Goal: Task Accomplishment & Management: Manage account settings

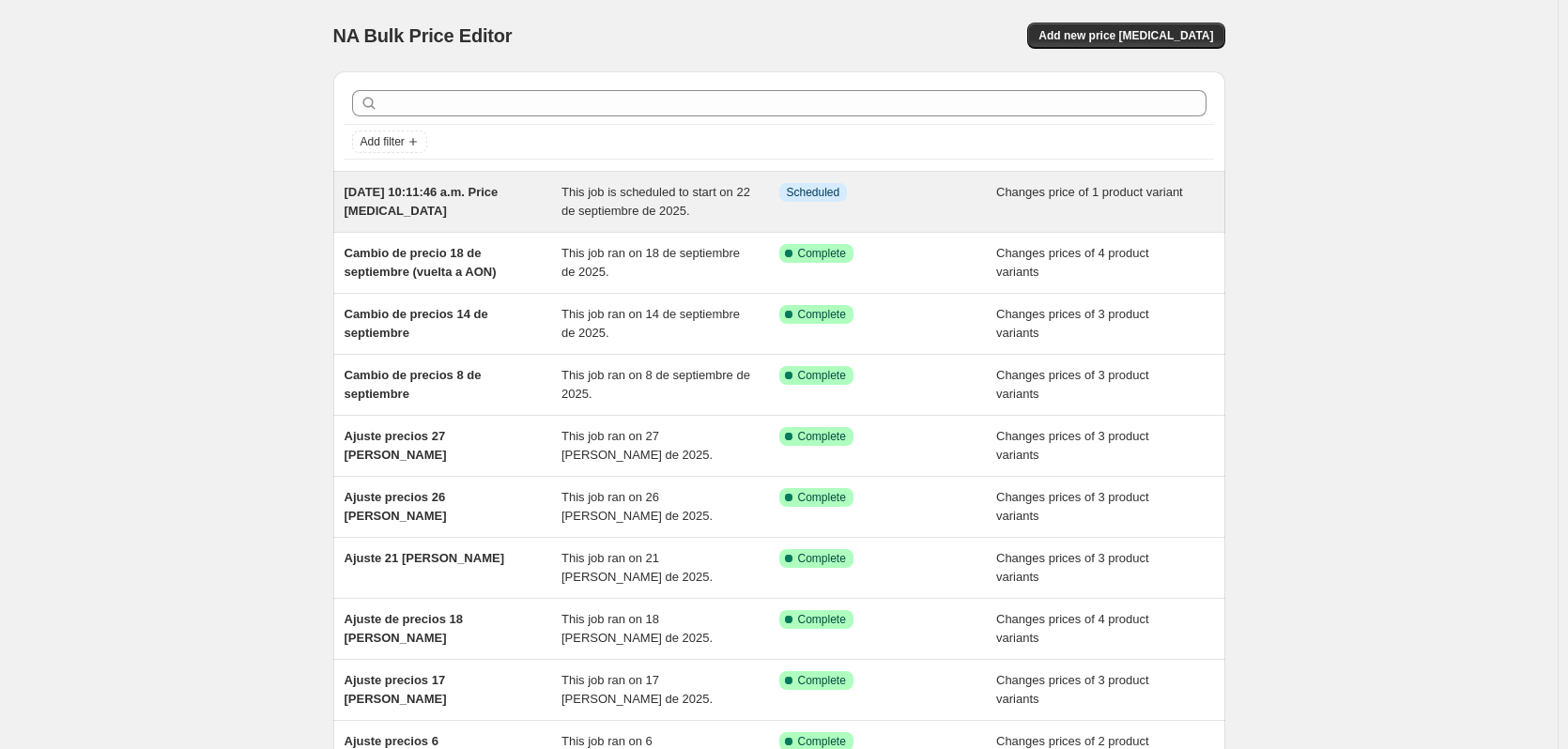
click at [499, 196] on span "[DATE] 10:11:46 a.m. Price [MEDICAL_DATA]" at bounding box center [422, 201] width 154 height 33
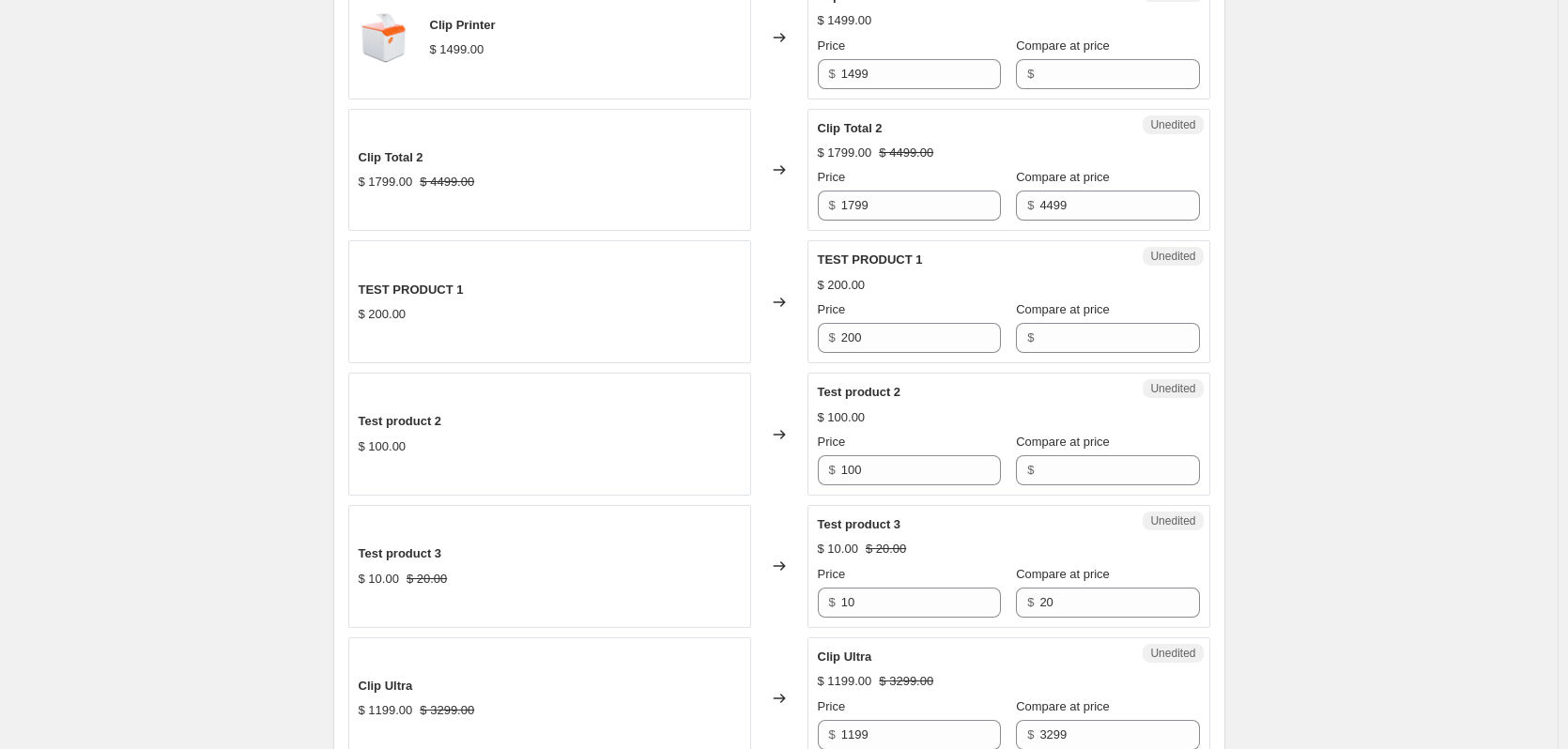
scroll to position [1687, 0]
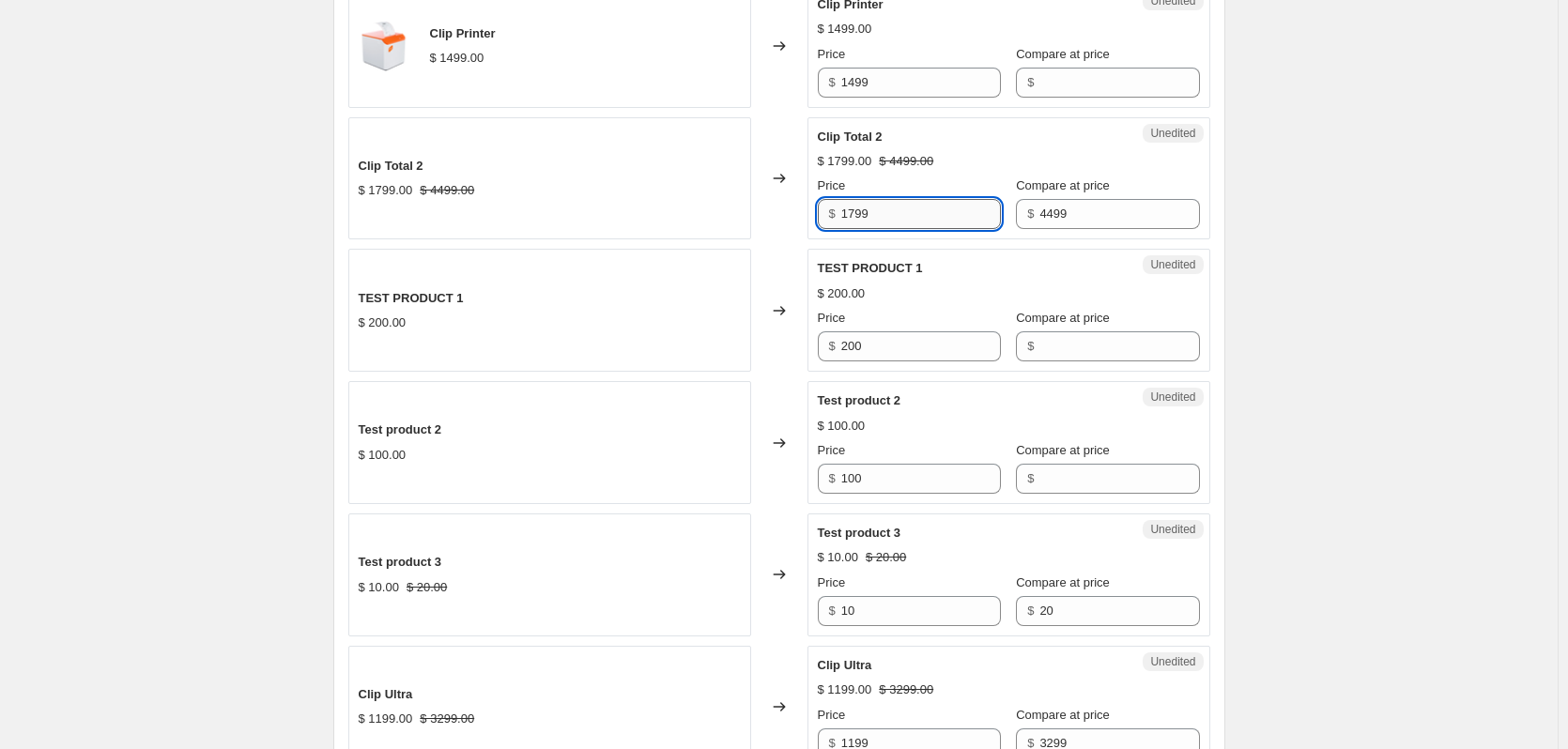
click at [912, 205] on input "1799" at bounding box center [921, 214] width 160 height 30
paste input "$1,099.00"
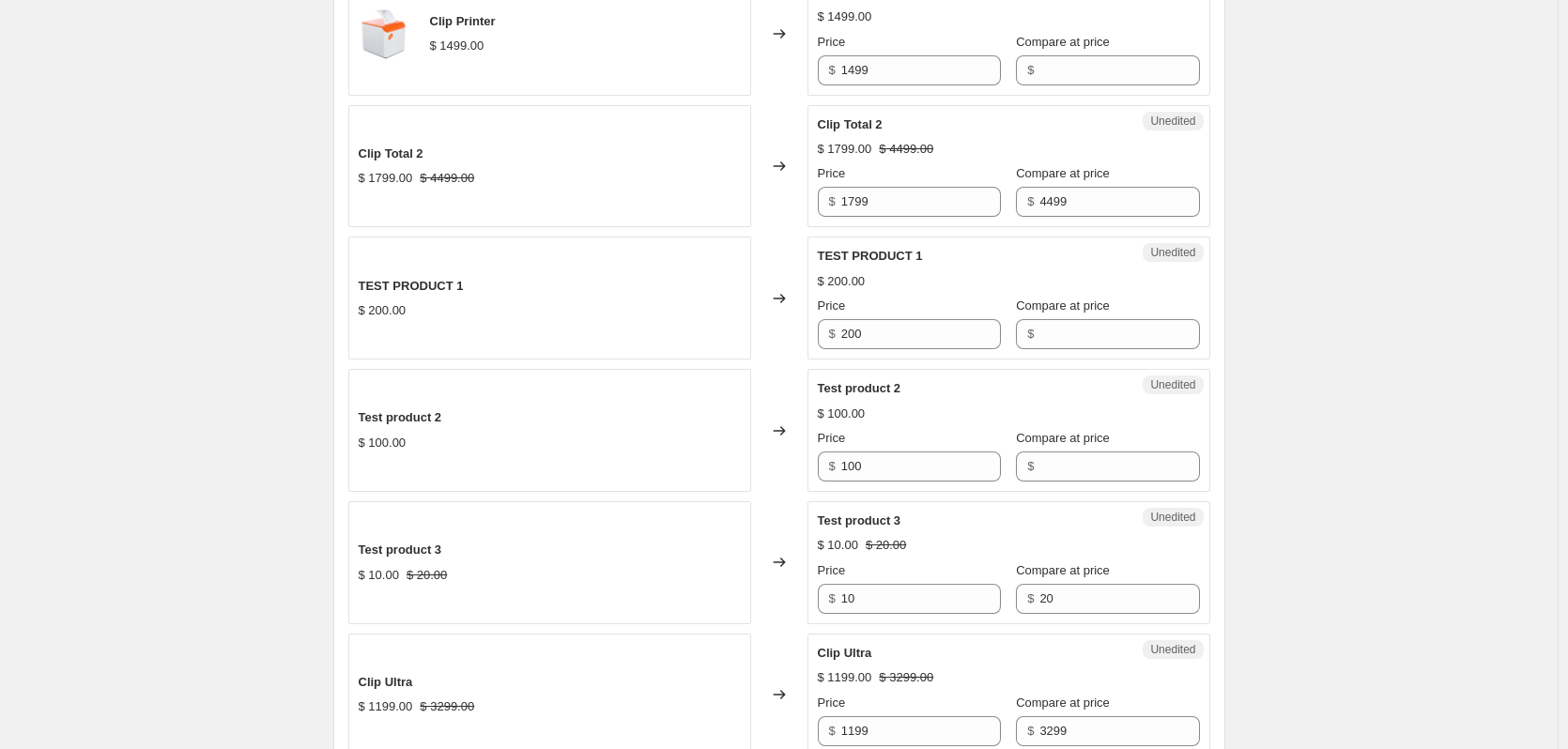
scroll to position [2376, 0]
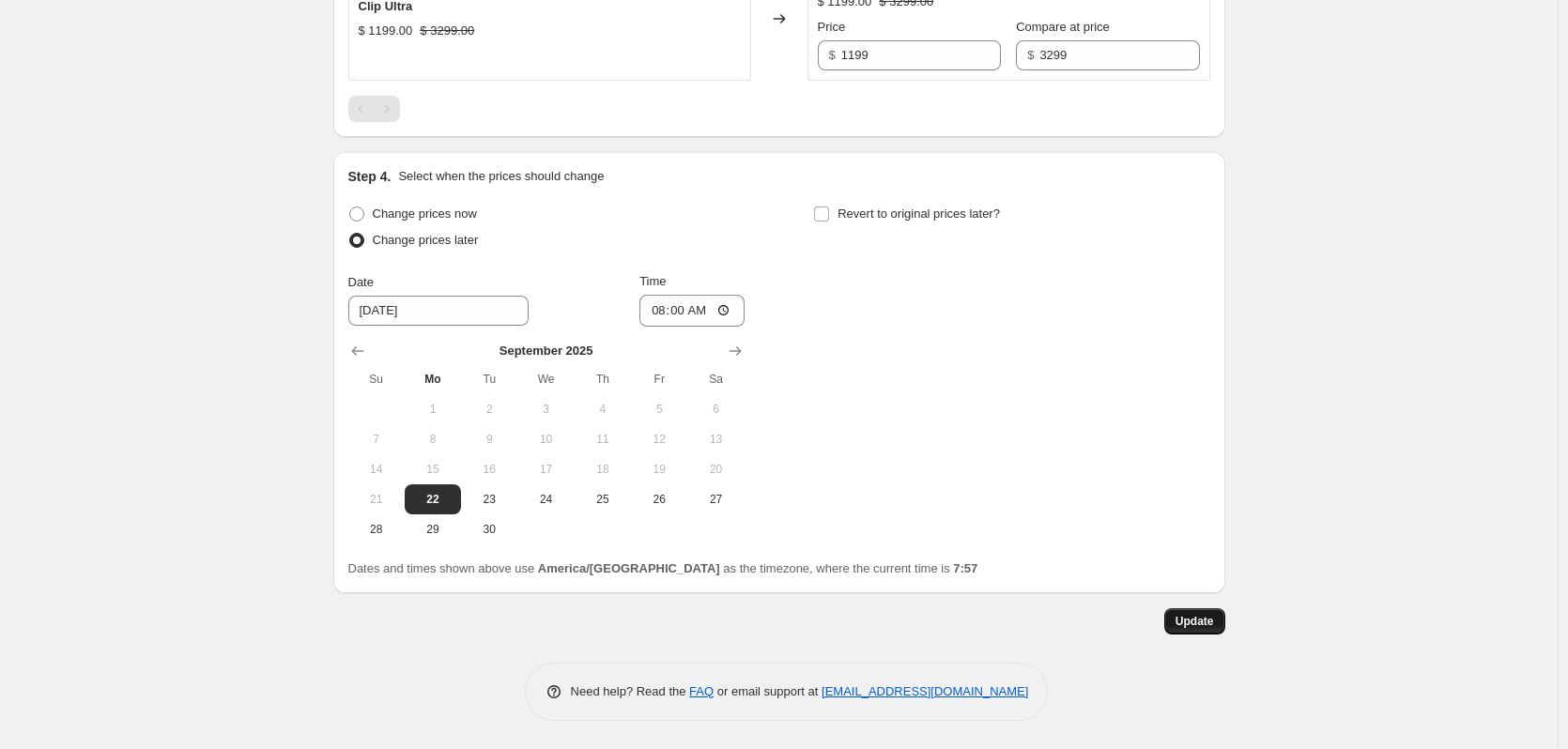
click at [1211, 626] on span "Update" at bounding box center [1194, 621] width 38 height 15
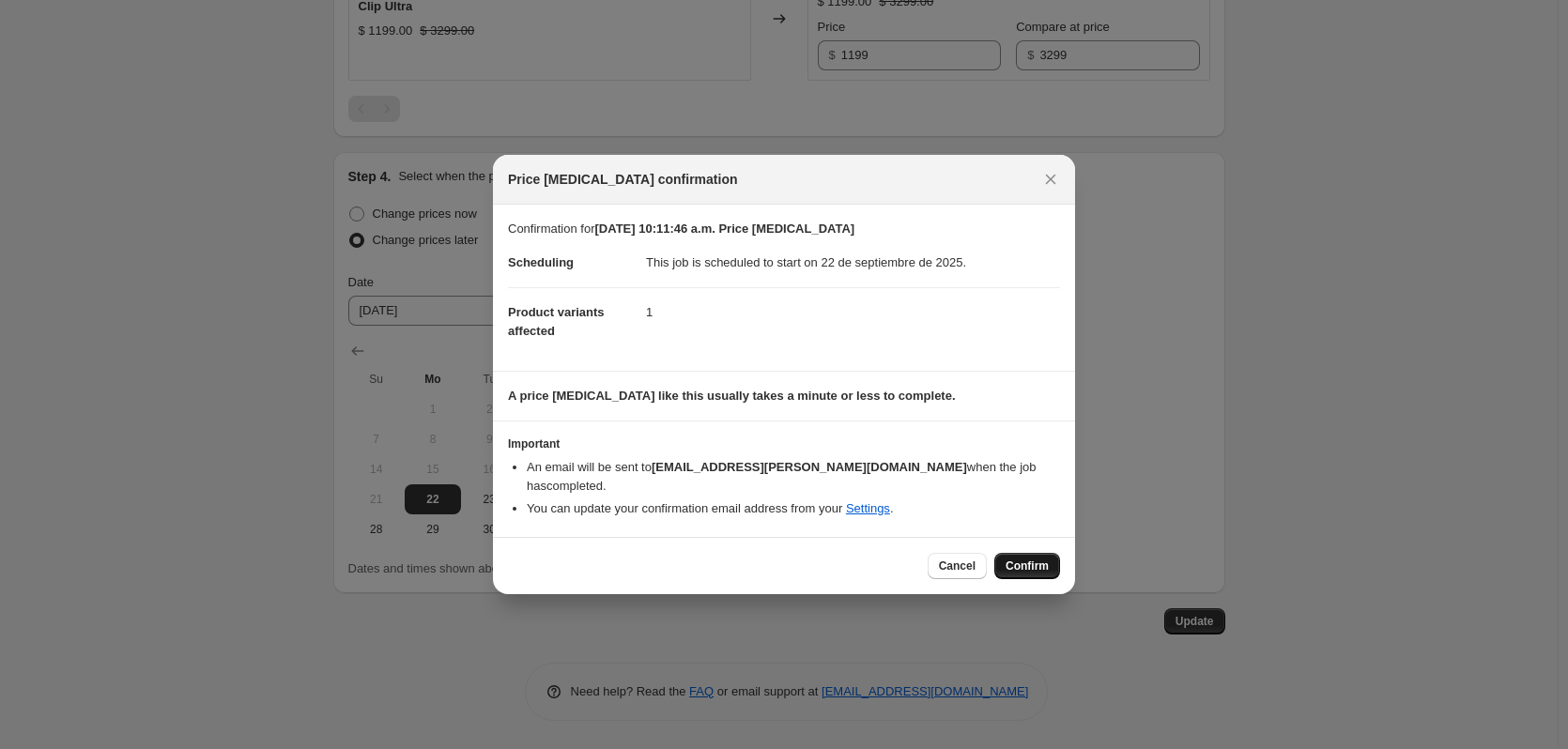
click at [1015, 559] on span "Confirm" at bounding box center [1027, 566] width 43 height 15
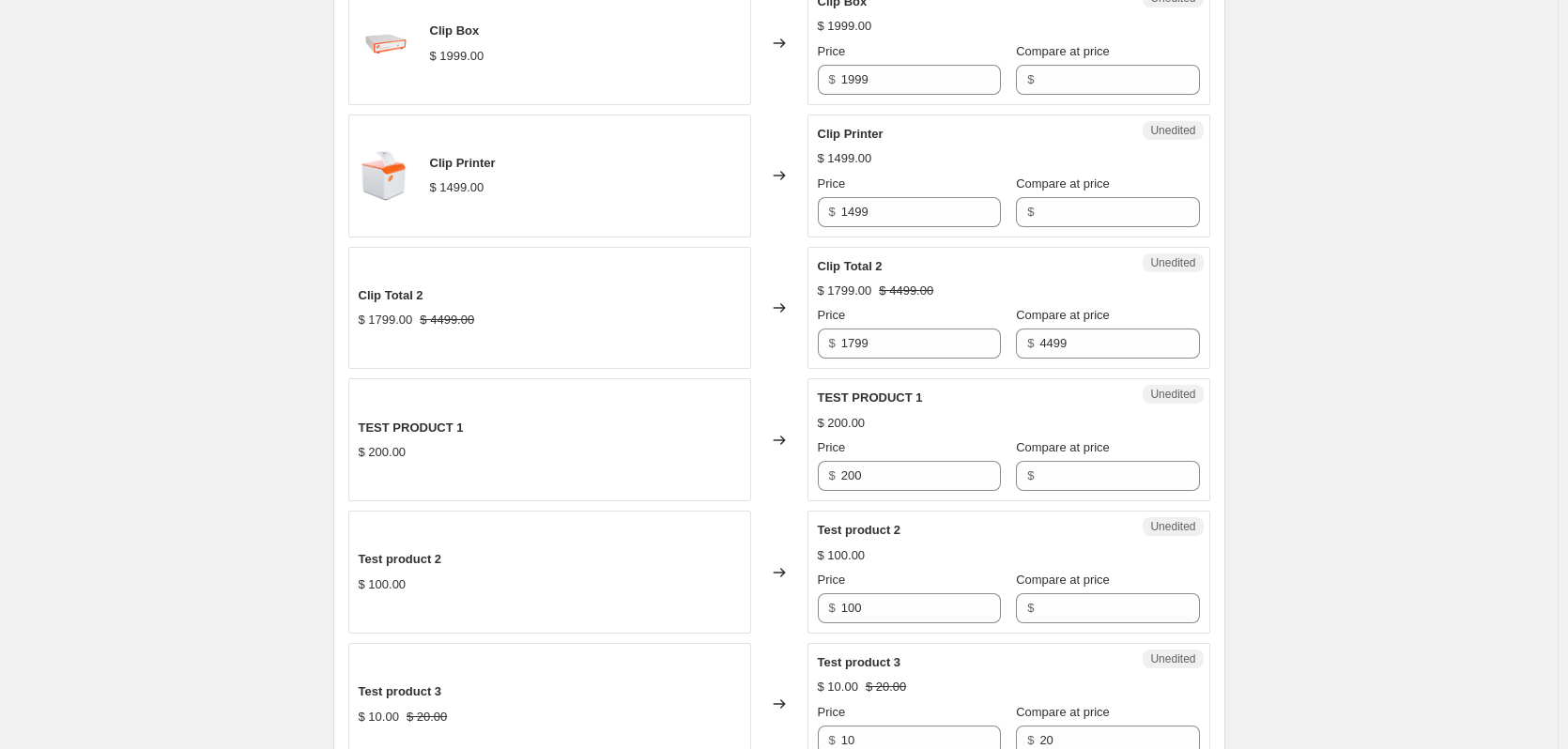
scroll to position [1562, 0]
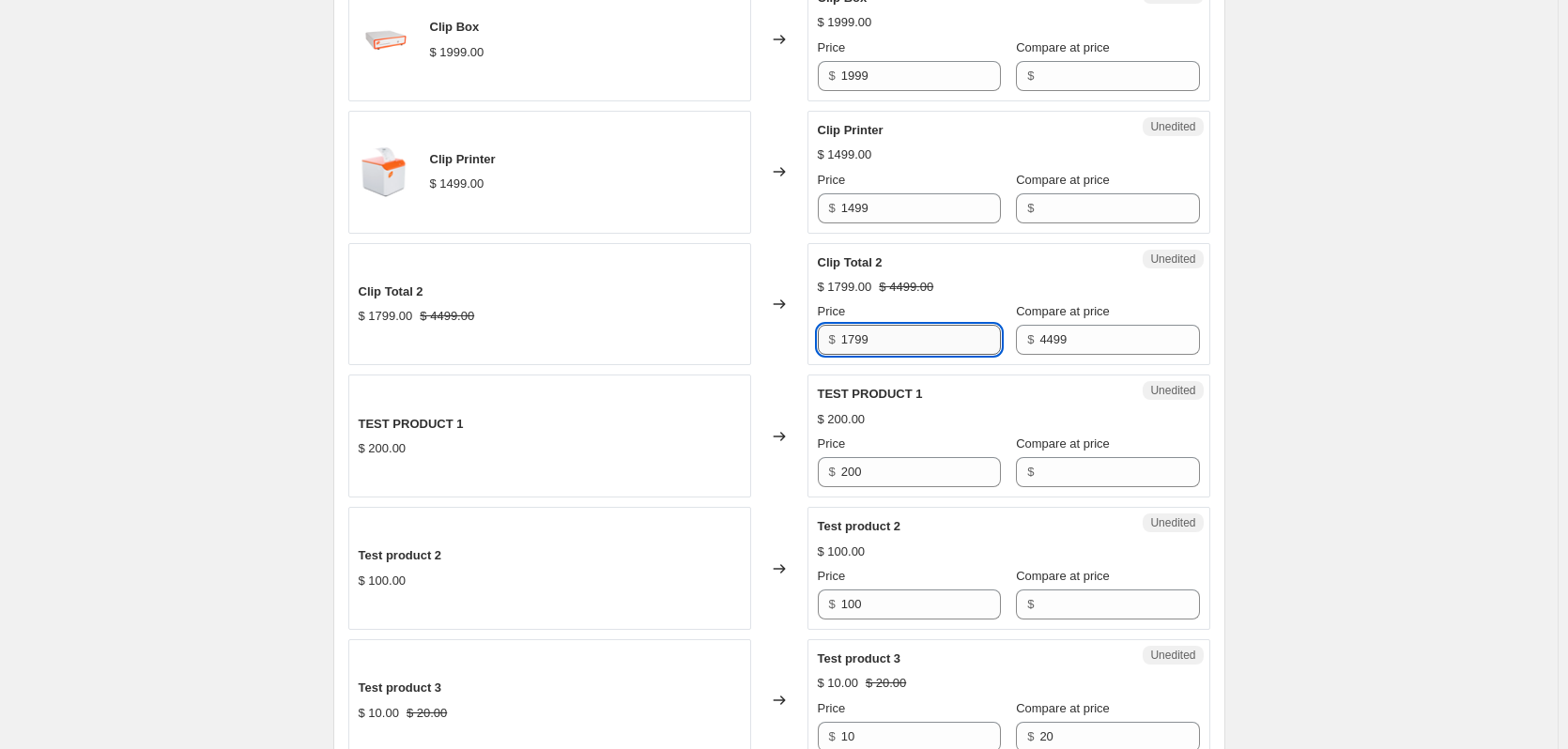
click at [934, 337] on input "1799" at bounding box center [921, 340] width 160 height 30
paste input "$1,099.00"
click at [940, 340] on input "1799" at bounding box center [921, 340] width 160 height 30
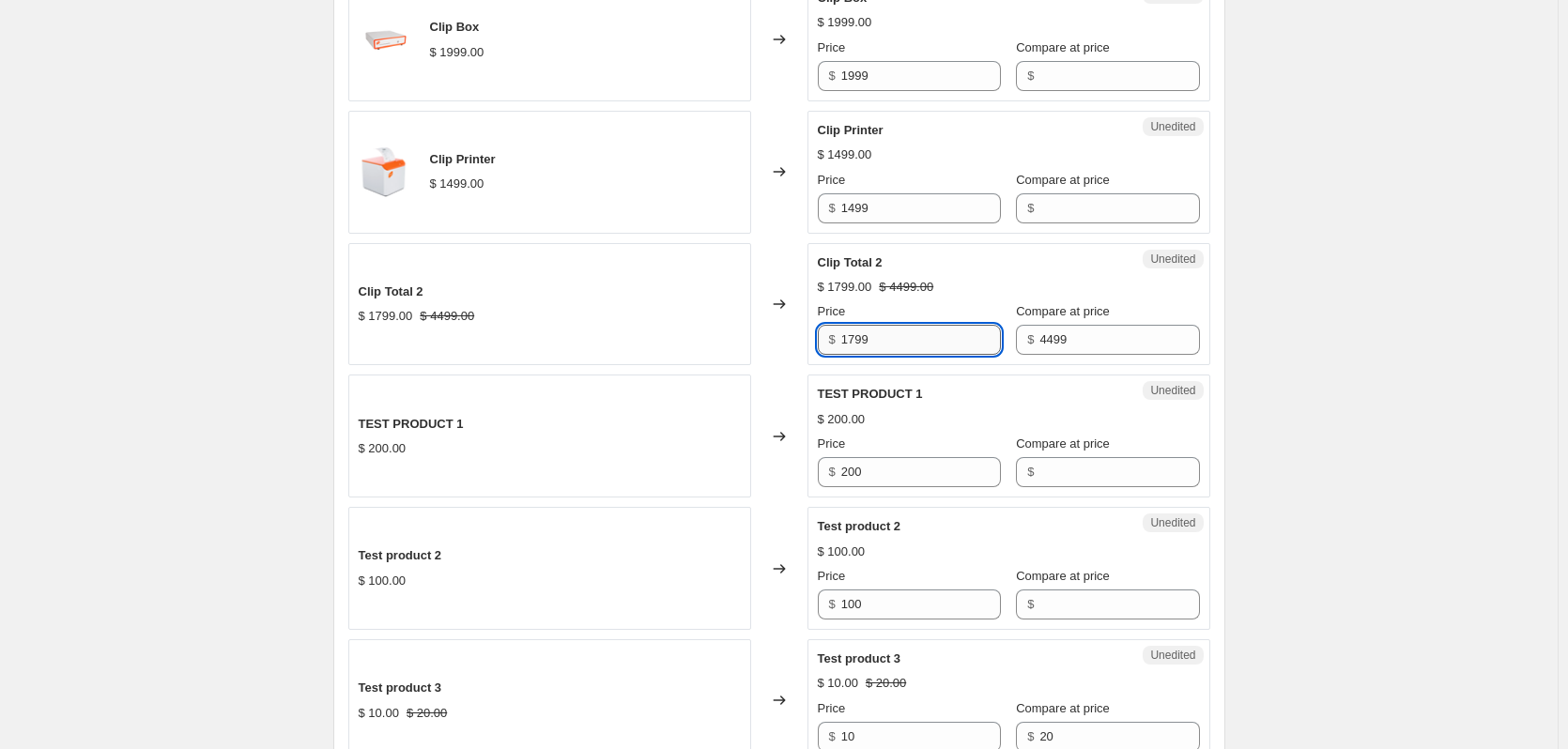
paste input "$1,099.00"
click at [905, 344] on input "$1,099.00" at bounding box center [921, 340] width 160 height 30
click at [906, 344] on input "1799" at bounding box center [921, 340] width 160 height 30
type input "1099"
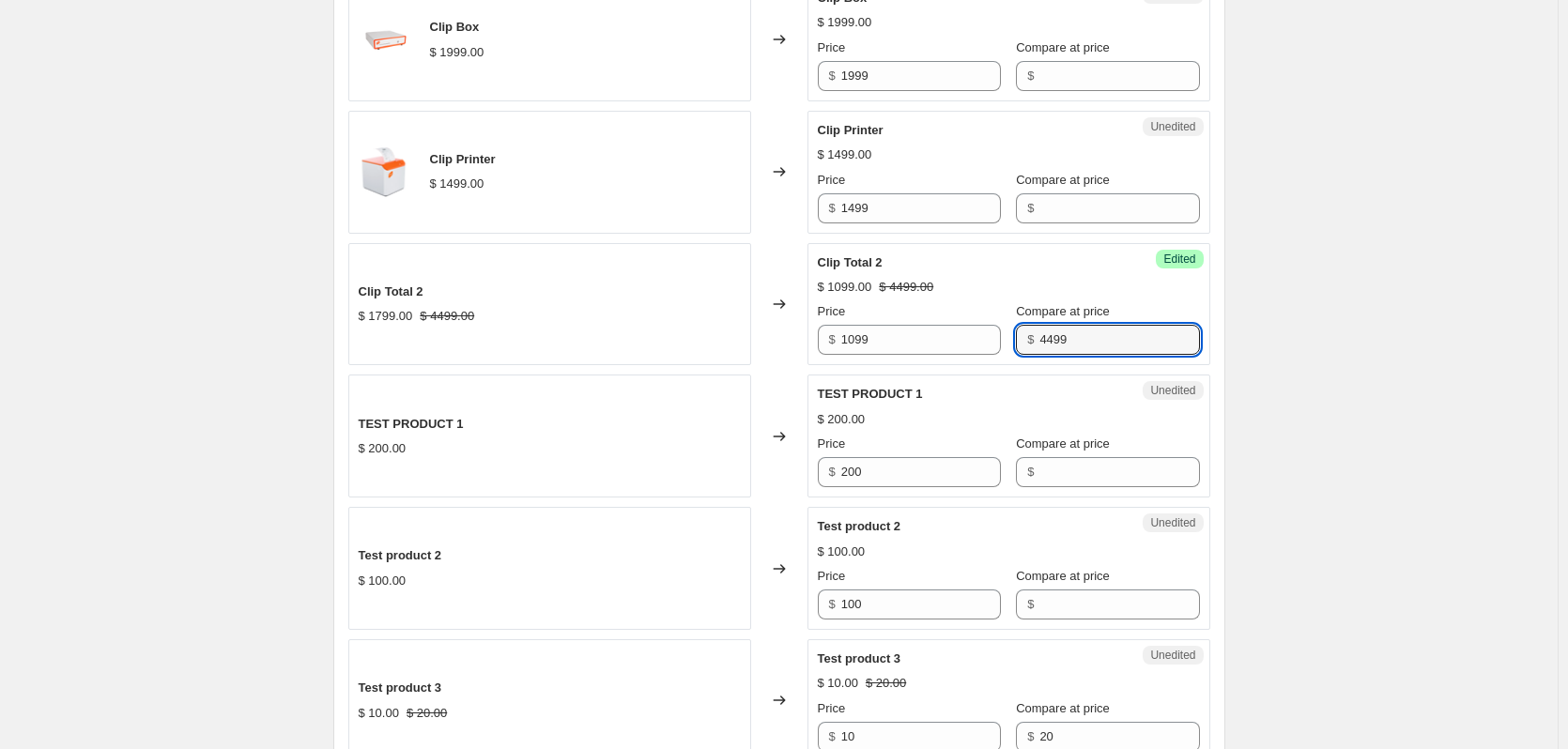
click at [1330, 440] on div "[DATE] 10:11:46 a.m. Price [MEDICAL_DATA]. This page is ready [DATE] 10:11:46 a…" at bounding box center [779, 0] width 1558 height 3125
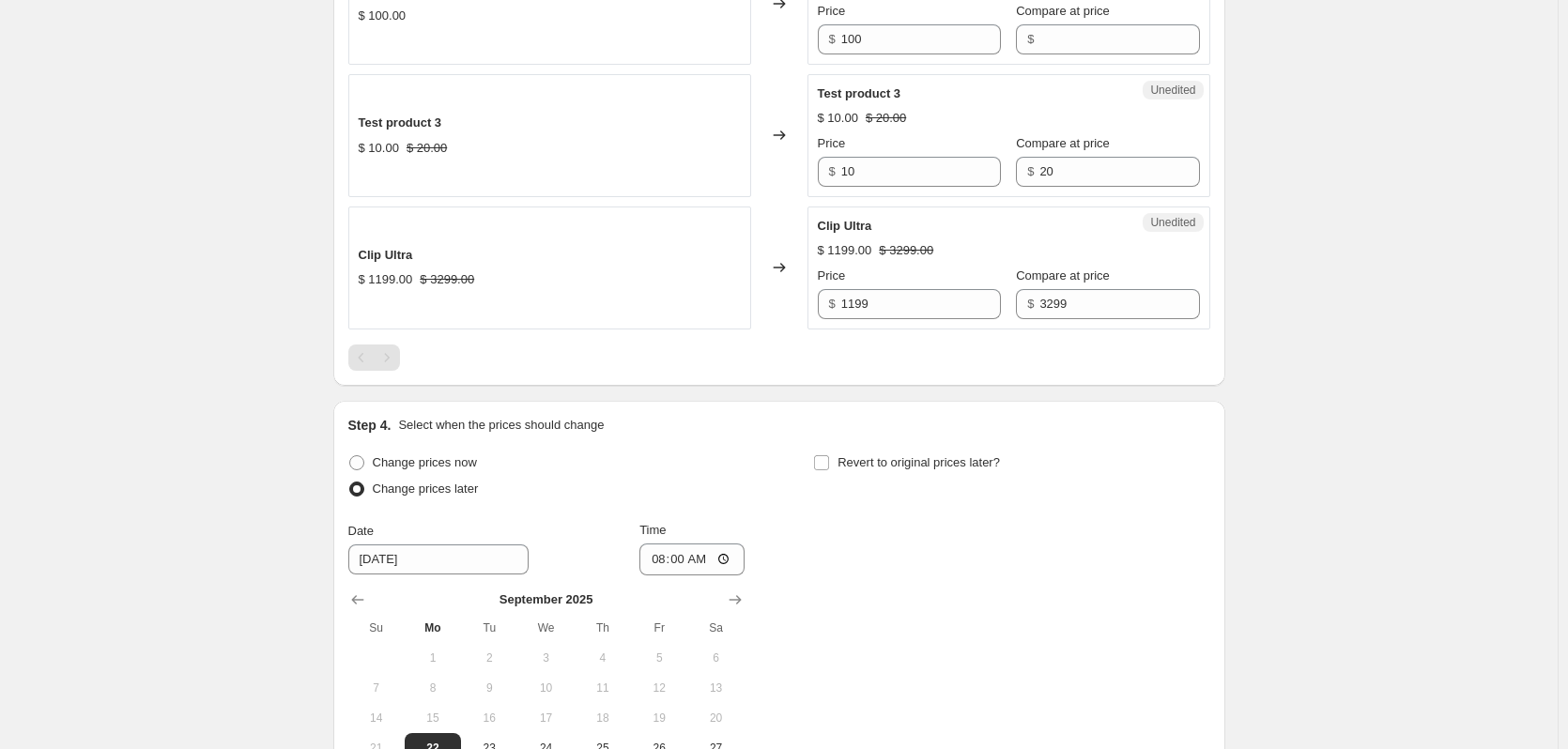
scroll to position [2376, 0]
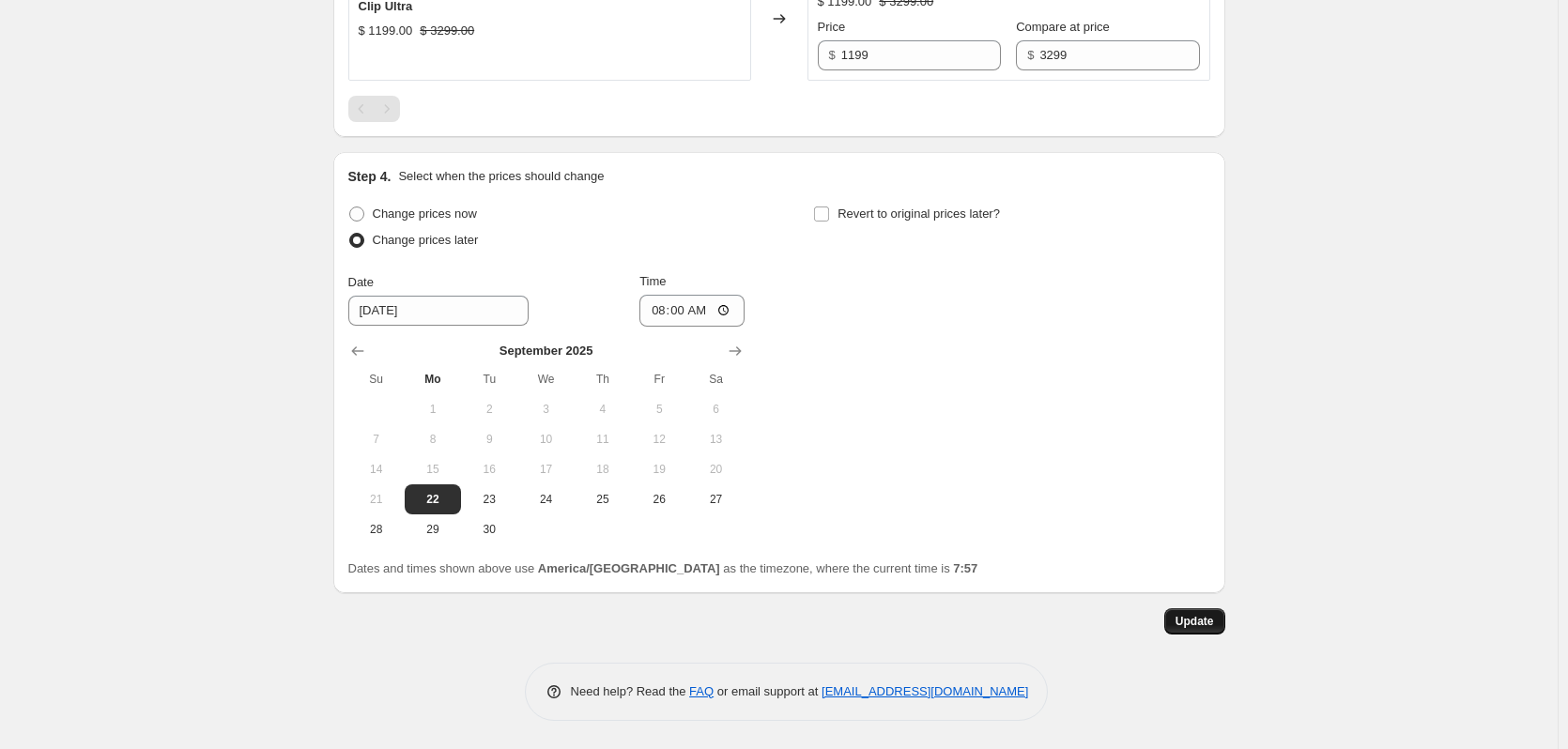
click at [1217, 632] on button "Update" at bounding box center [1194, 621] width 61 height 27
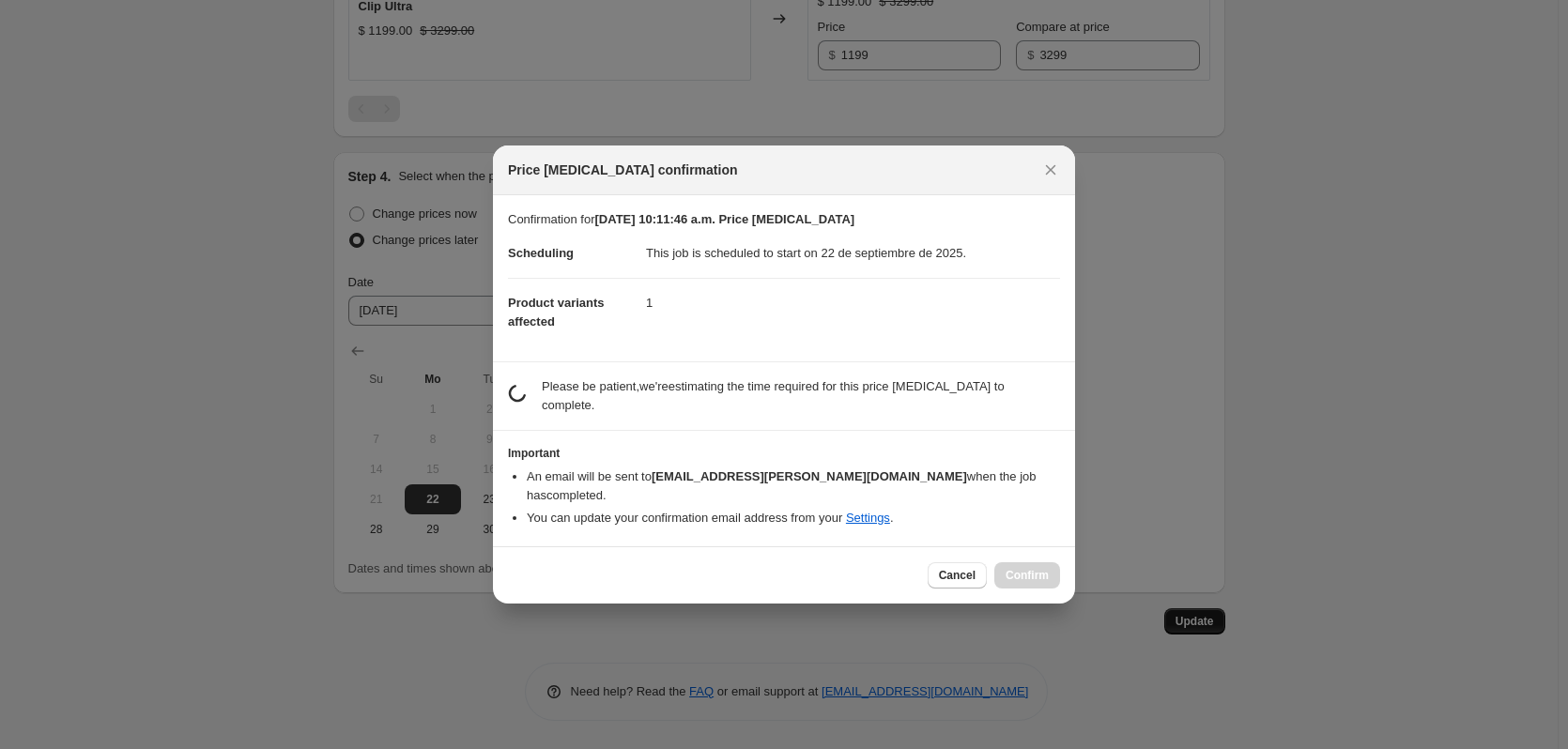
scroll to position [0, 0]
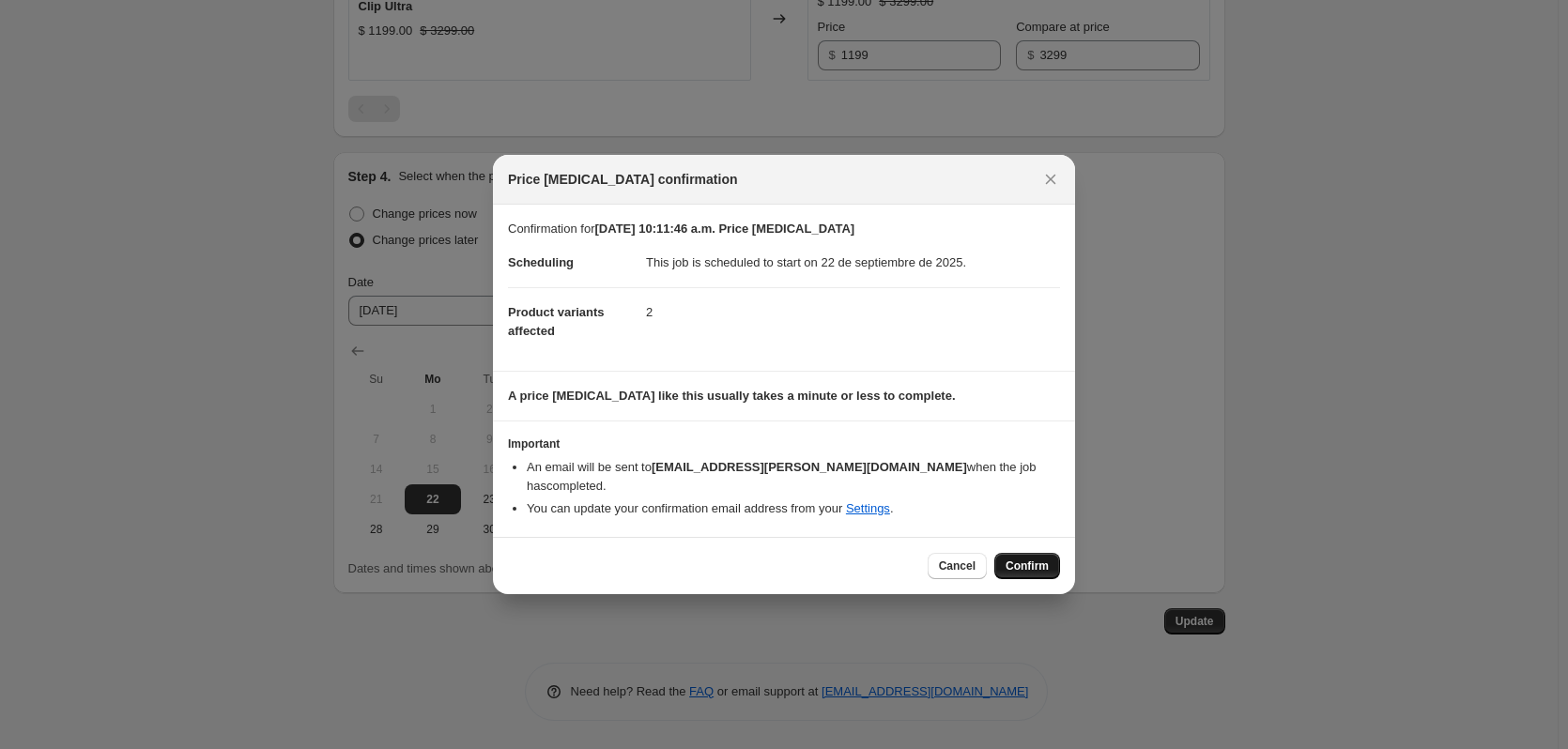
click at [1022, 559] on span "Confirm" at bounding box center [1027, 566] width 43 height 15
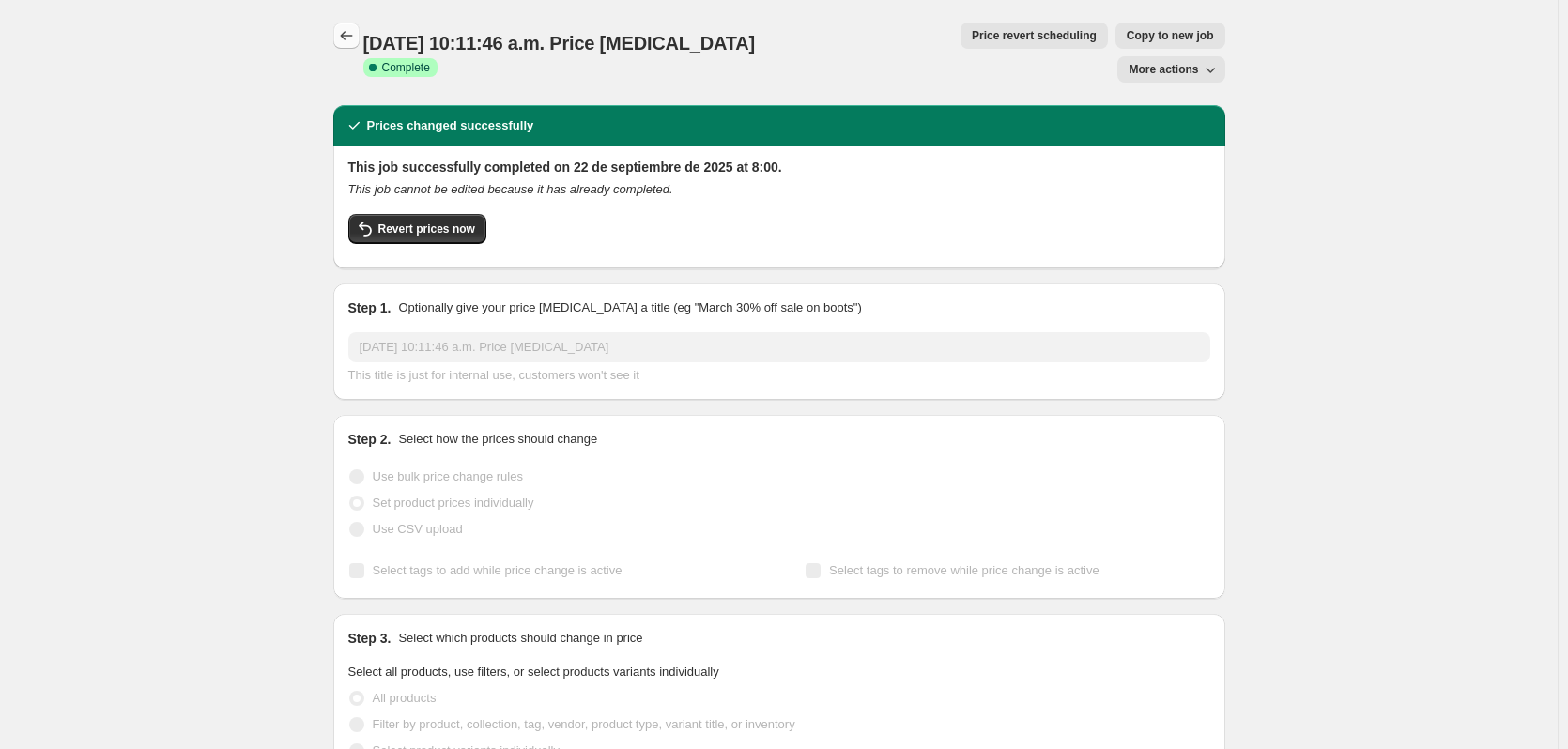
click at [346, 38] on icon "Price change jobs" at bounding box center [346, 35] width 19 height 19
